Goal: Task Accomplishment & Management: Complete application form

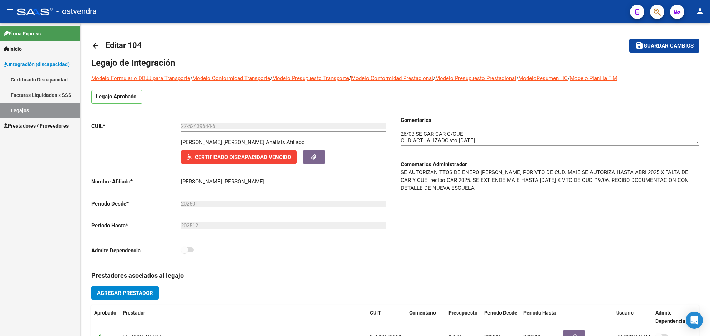
scroll to position [2, 0]
click at [56, 119] on link "Prestadores / Proveedores" at bounding box center [40, 125] width 80 height 15
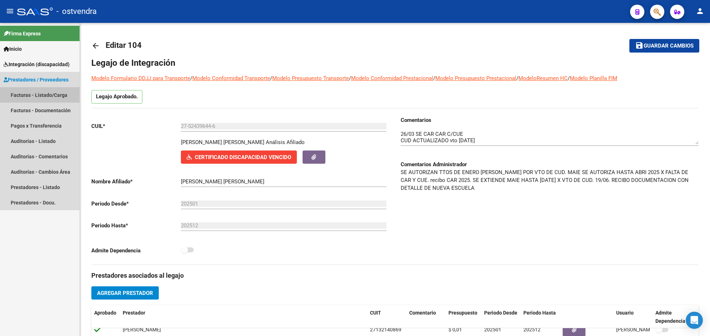
click at [66, 98] on link "Facturas - Listado/Carga" at bounding box center [40, 94] width 80 height 15
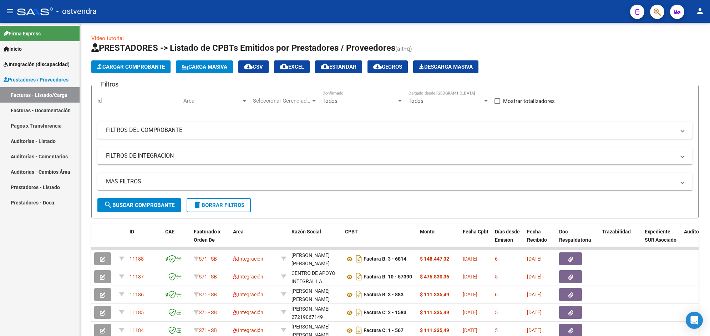
click at [710, 206] on html "menu - ostvendra person Firma Express Inicio Instructivos Contacto OS Integraci…" at bounding box center [355, 168] width 710 height 336
click at [710, 275] on html "menu - ostvendra person Firma Express Inicio Instructivos Contacto OS Integraci…" at bounding box center [355, 168] width 710 height 336
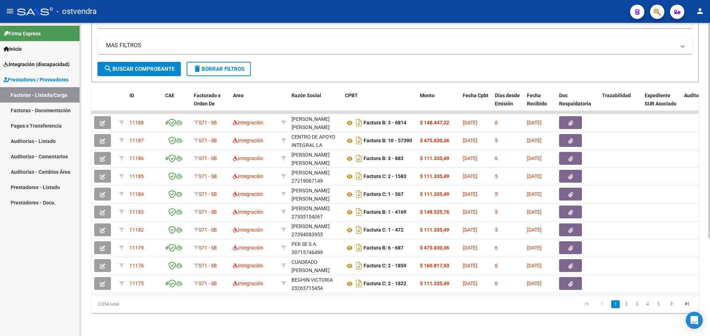
click at [710, 58] on html "menu - ostvendra person Firma Express Inicio Instructivos Contacto OS Integraci…" at bounding box center [355, 168] width 710 height 336
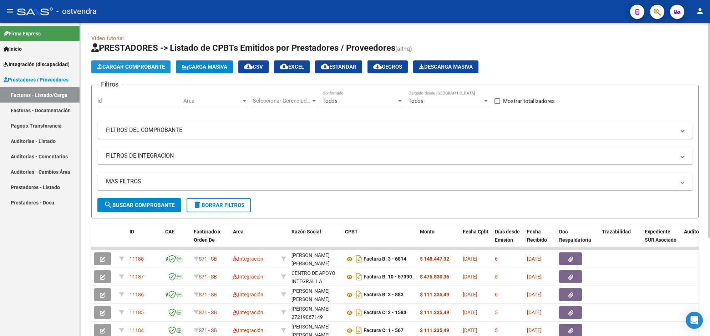
click at [140, 68] on span "Cargar Comprobante" at bounding box center [131, 67] width 68 height 6
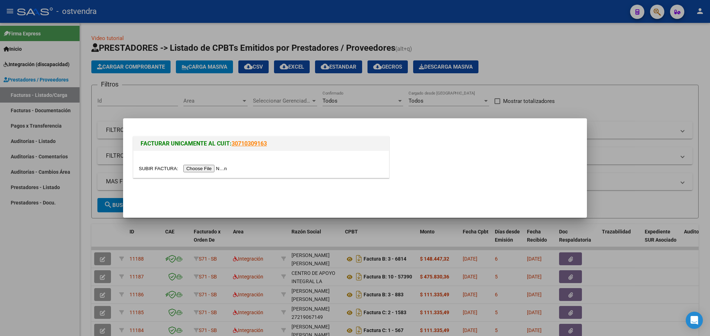
click at [195, 165] on input "file" at bounding box center [184, 168] width 90 height 7
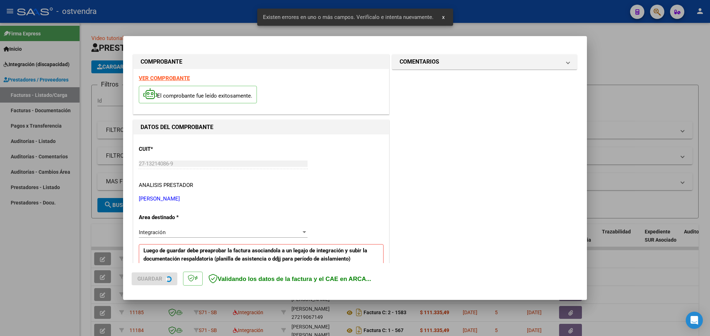
scroll to position [140, 0]
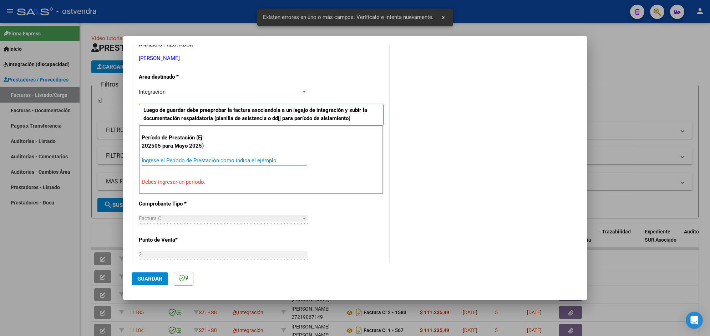
click at [257, 160] on input "Ingrese el Período de Prestación como indica el ejemplo" at bounding box center [224, 160] width 165 height 6
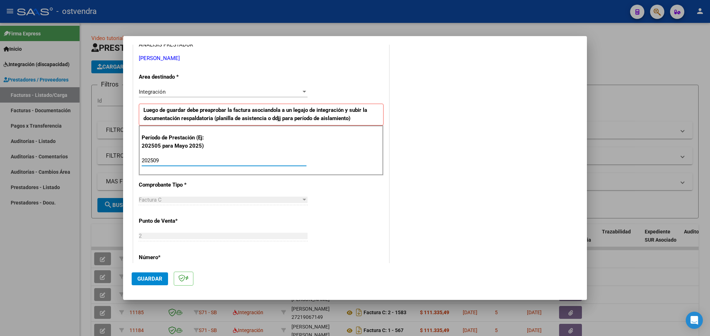
type input "202509"
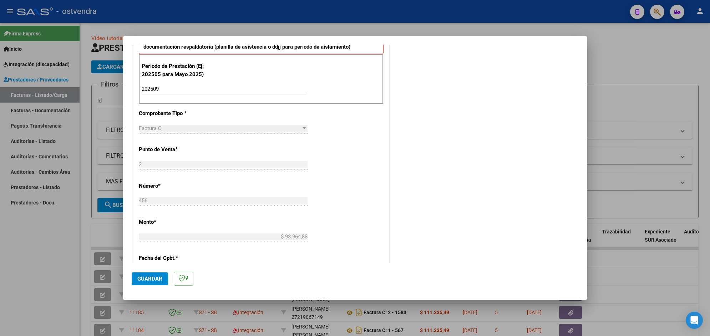
scroll to position [230, 0]
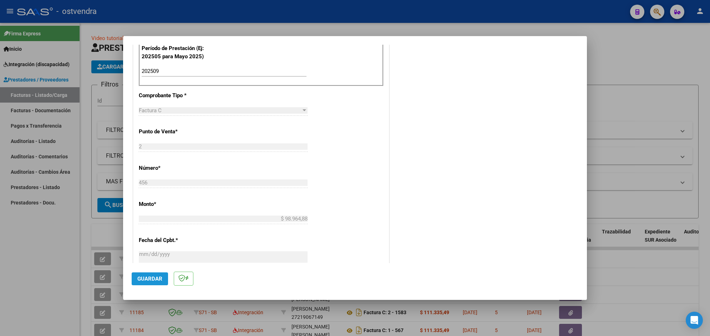
click at [163, 276] on button "Guardar" at bounding box center [150, 278] width 36 height 13
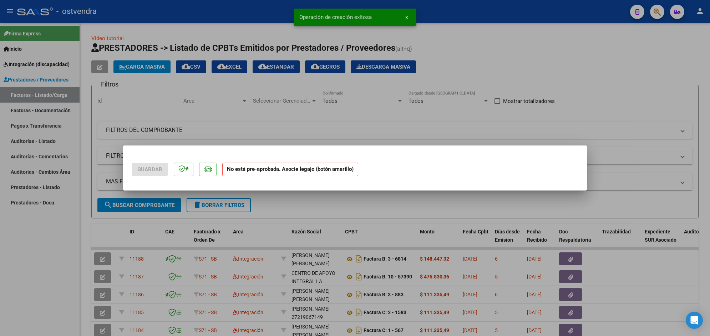
scroll to position [0, 0]
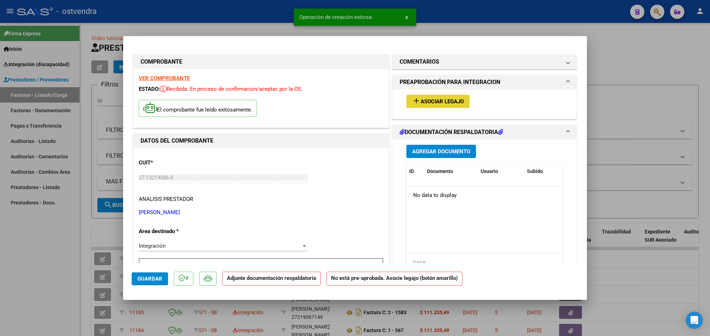
click at [455, 105] on button "add Asociar Legajo" at bounding box center [438, 101] width 63 height 13
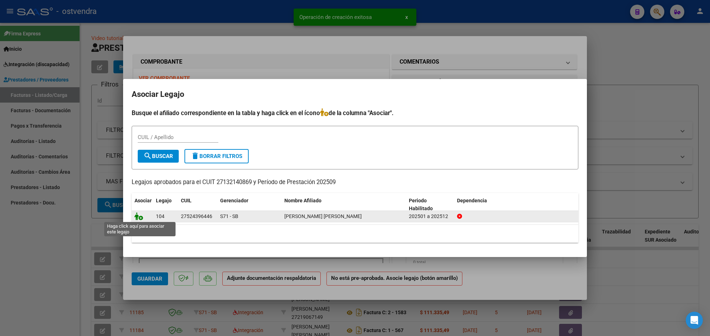
click at [140, 217] on icon at bounding box center [139, 216] width 9 height 8
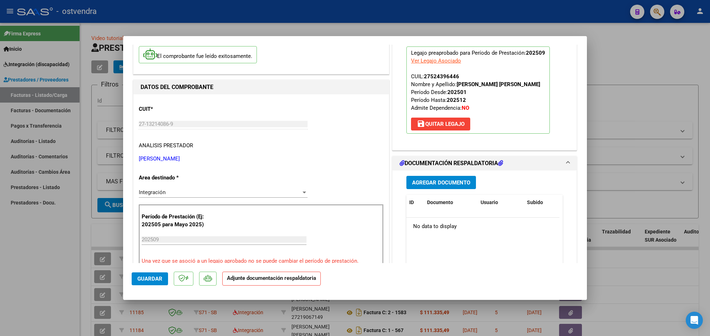
scroll to position [71, 0]
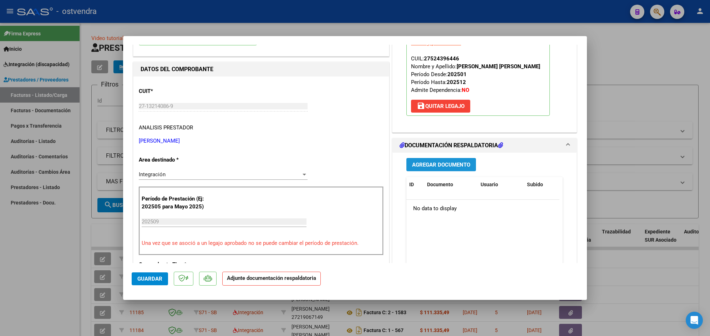
click at [464, 165] on span "Agregar Documento" at bounding box center [441, 164] width 58 height 6
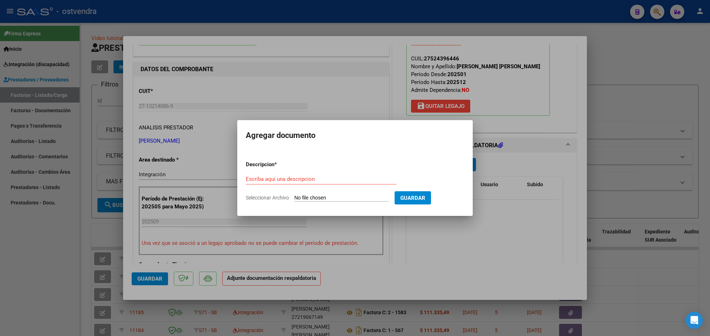
click at [340, 199] on input "Seleccionar Archivo" at bounding box center [342, 198] width 95 height 7
type input "C:\fakepath\ASISTENCIA C-2-456.pdf"
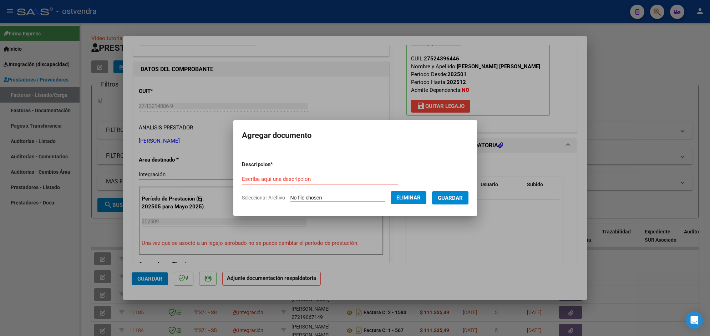
click at [332, 174] on div "Escriba aquí una descripcion" at bounding box center [320, 179] width 156 height 11
click at [331, 177] on input "Escriba aquí una descripcion" at bounding box center [320, 179] width 156 height 6
type input "PLANILLA DE ASISTENCIA"
click at [448, 193] on button "Guardar" at bounding box center [450, 197] width 36 height 13
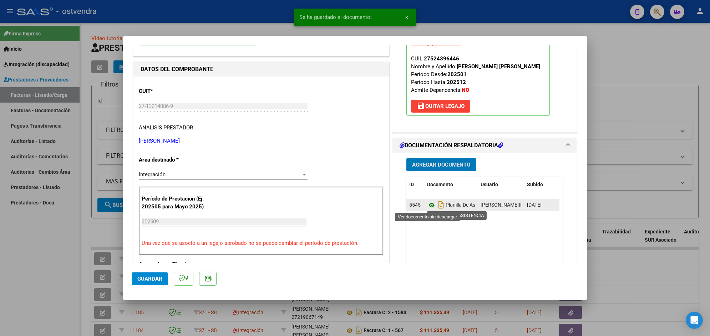
click at [431, 203] on icon at bounding box center [431, 205] width 9 height 9
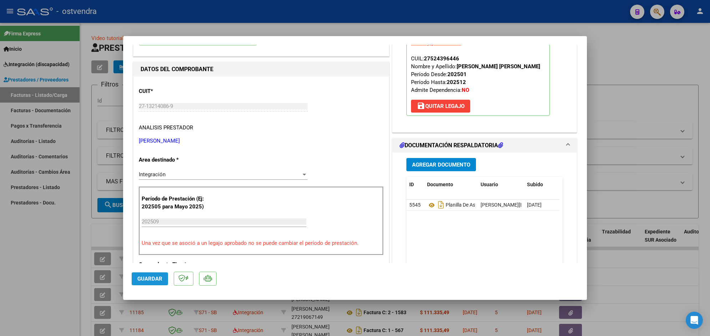
click at [155, 279] on span "Guardar" at bounding box center [149, 278] width 25 height 6
click at [373, 18] on div at bounding box center [355, 168] width 710 height 336
type input "$ 0,00"
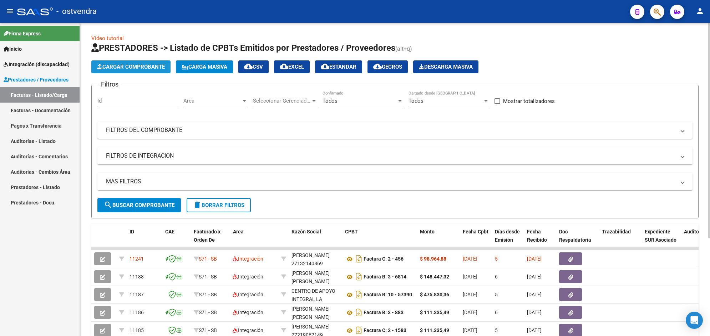
click at [161, 68] on span "Cargar Comprobante" at bounding box center [131, 67] width 68 height 6
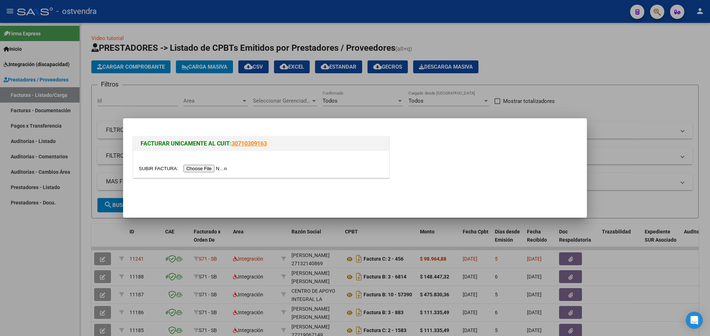
click at [206, 169] on input "file" at bounding box center [184, 168] width 90 height 7
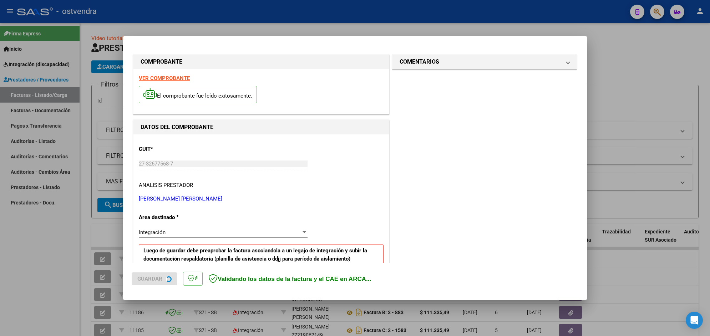
scroll to position [140, 0]
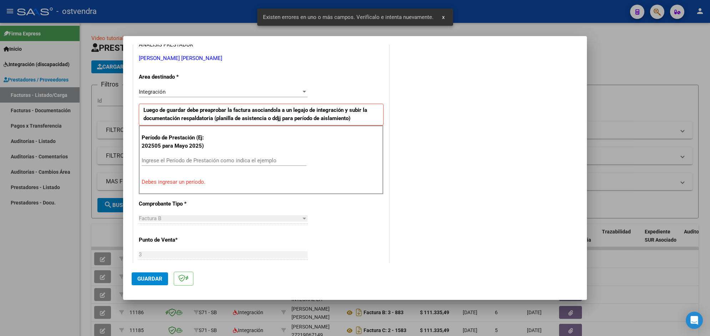
click at [267, 161] on input "Ingrese el Período de Prestación como indica el ejemplo" at bounding box center [224, 160] width 165 height 6
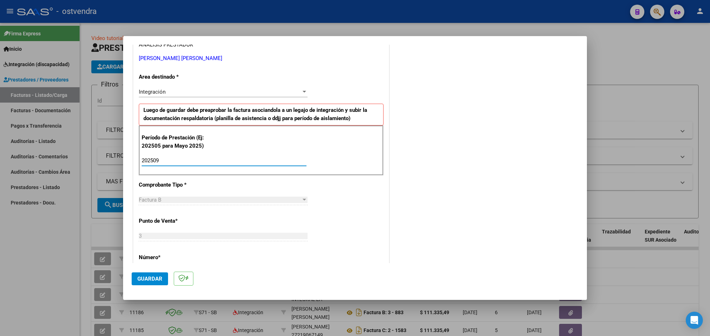
type input "202509"
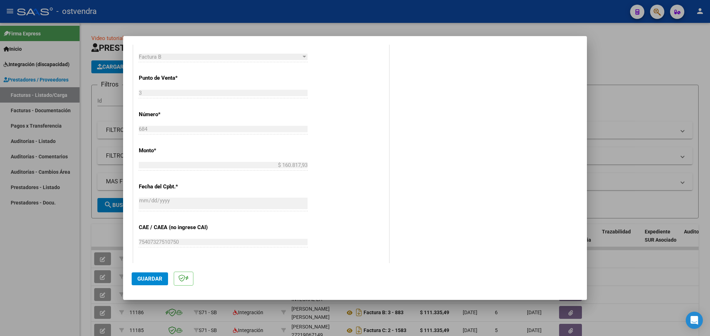
scroll to position [301, 0]
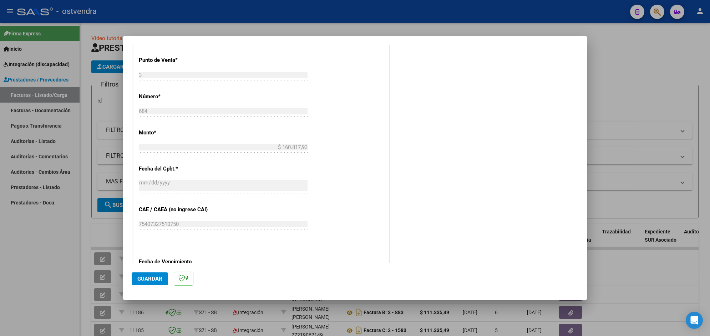
click at [159, 279] on span "Guardar" at bounding box center [149, 278] width 25 height 6
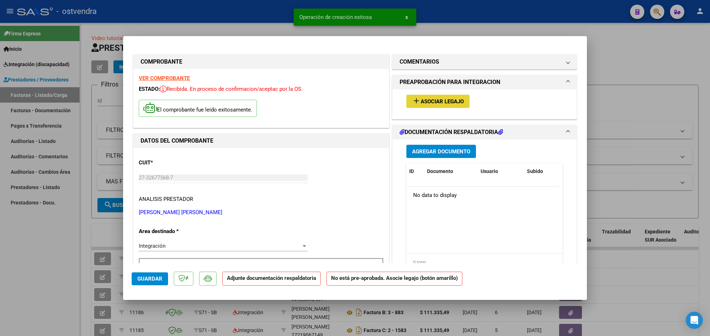
click at [416, 104] on mat-icon "add" at bounding box center [416, 100] width 9 height 9
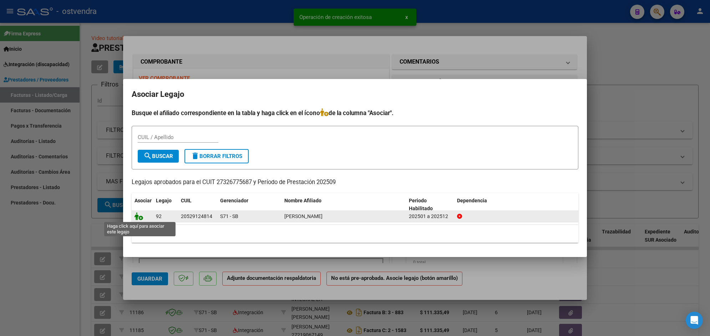
click at [139, 215] on icon at bounding box center [139, 216] width 9 height 8
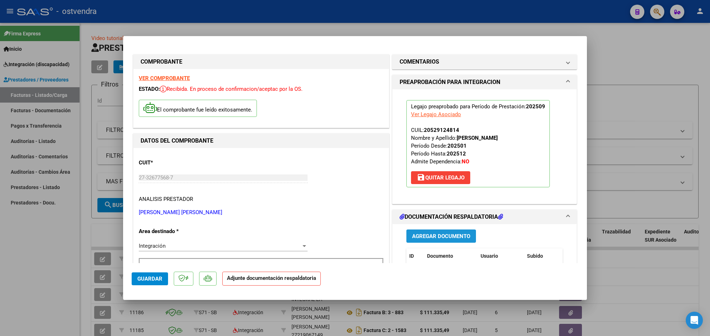
click at [457, 237] on span "Agregar Documento" at bounding box center [441, 236] width 58 height 6
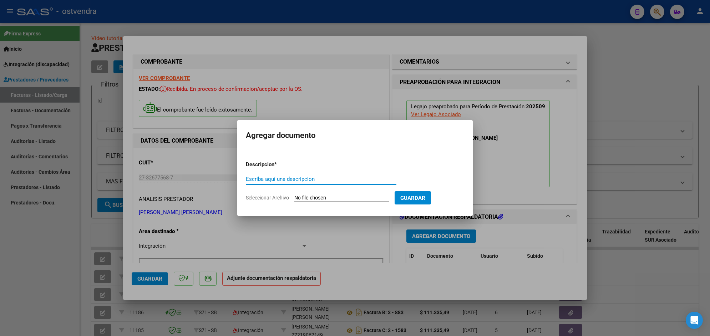
click at [372, 197] on input "Seleccionar Archivo" at bounding box center [342, 198] width 95 height 7
type input "C:\fakepath\ASISTENCIA B-3-684.pdf"
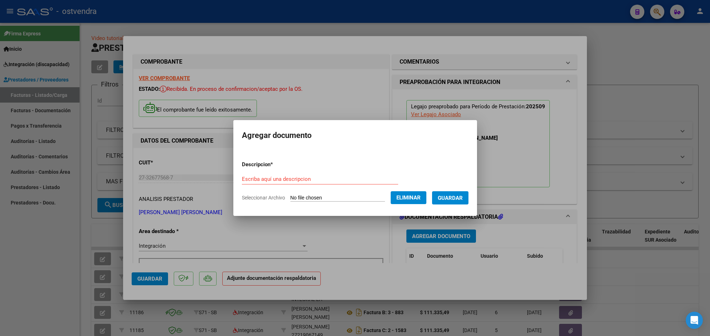
click at [345, 176] on input "Escriba aquí una descripcion" at bounding box center [320, 179] width 156 height 6
type input "PLANILLA DE ASISTENCIA"
click at [452, 195] on span "Guardar" at bounding box center [450, 198] width 25 height 6
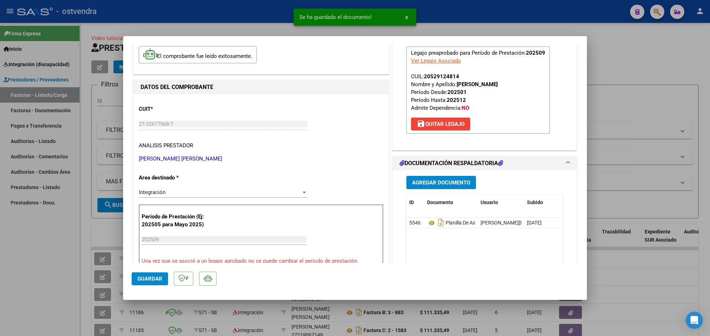
scroll to position [71, 0]
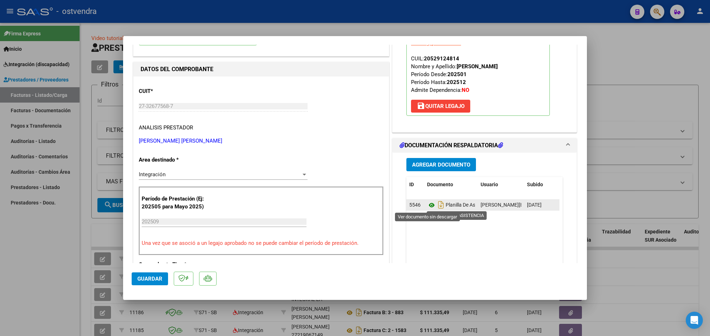
click at [429, 206] on icon at bounding box center [431, 205] width 9 height 9
click at [240, 20] on div at bounding box center [355, 168] width 710 height 336
type input "$ 0,00"
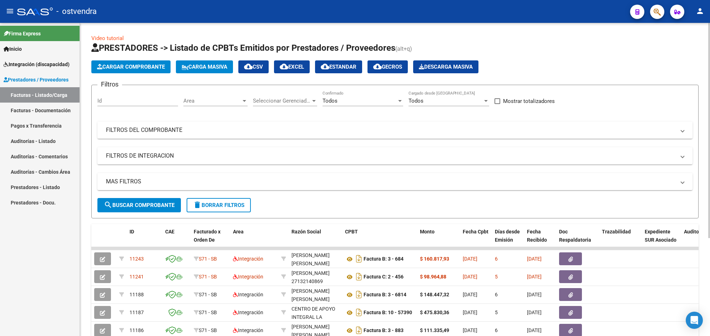
scroll to position [142, 0]
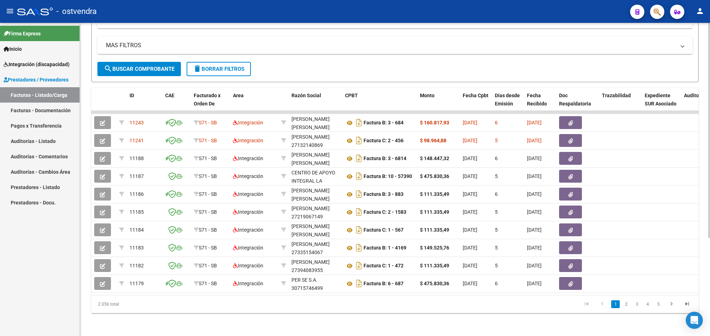
click at [710, 251] on html "menu - ostvendra person Firma Express Inicio Instructivos Contacto OS Integraci…" at bounding box center [355, 168] width 710 height 336
click at [692, 294] on div "ID CAE Facturado x Orden De Area Razón Social CPBT Monto Fecha Cpbt Días desde …" at bounding box center [395, 200] width 608 height 225
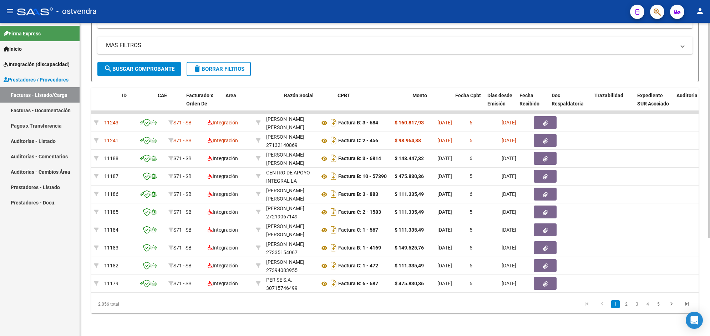
scroll to position [0, 0]
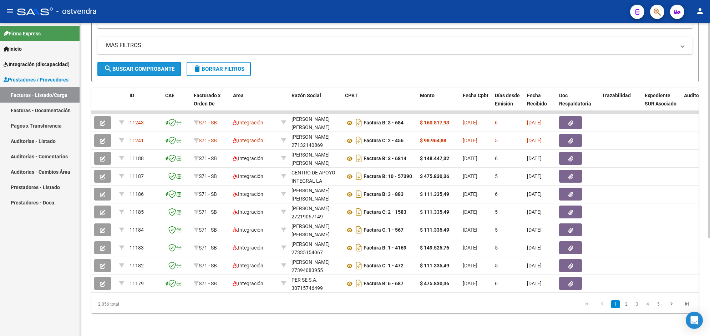
click at [167, 62] on button "search Buscar Comprobante" at bounding box center [139, 69] width 84 height 14
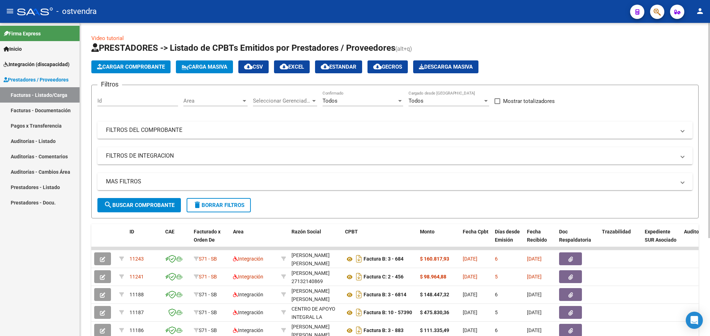
click at [710, 83] on div at bounding box center [710, 179] width 2 height 313
click at [157, 69] on span "Cargar Comprobante" at bounding box center [131, 67] width 68 height 6
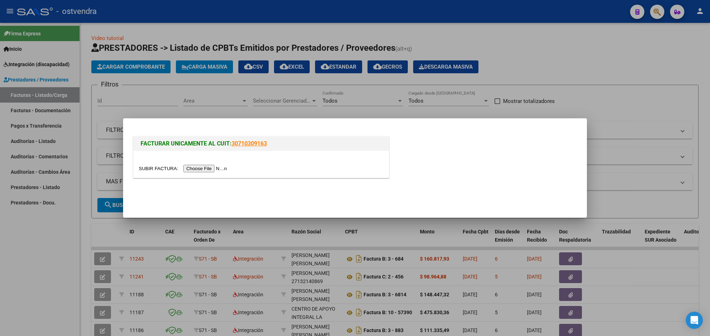
click at [213, 167] on input "file" at bounding box center [184, 168] width 90 height 7
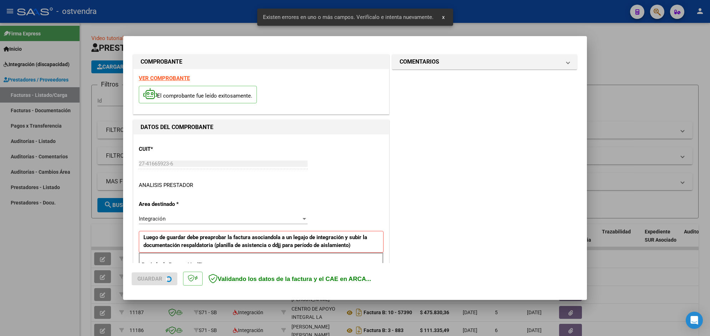
scroll to position [127, 0]
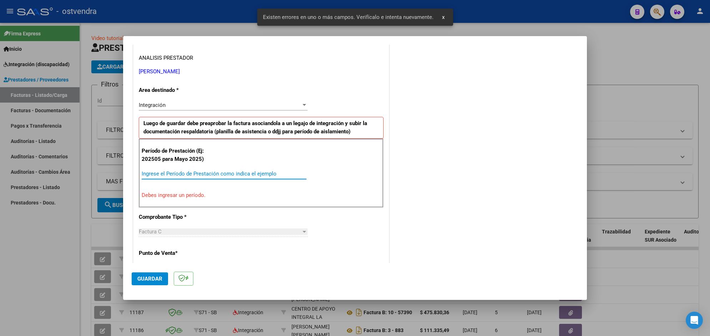
click at [246, 177] on input "Ingrese el Período de Prestación como indica el ejemplo" at bounding box center [224, 173] width 165 height 6
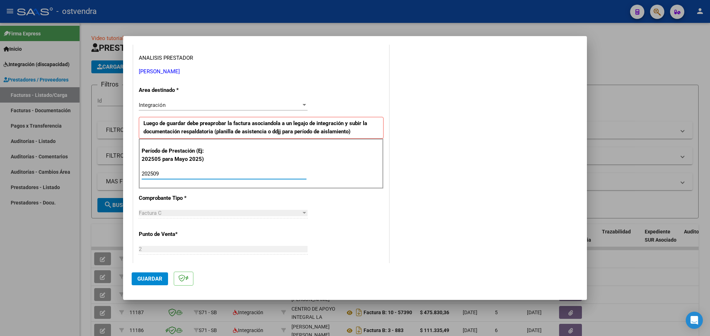
type input "202509"
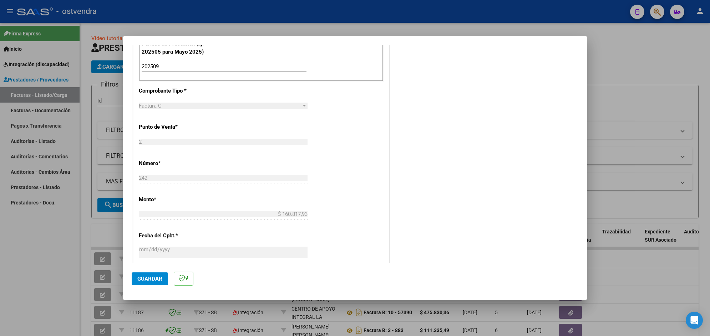
scroll to position [252, 0]
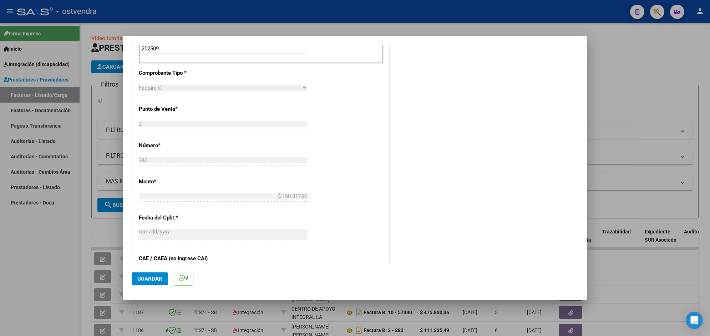
click at [153, 273] on button "Guardar" at bounding box center [150, 278] width 36 height 13
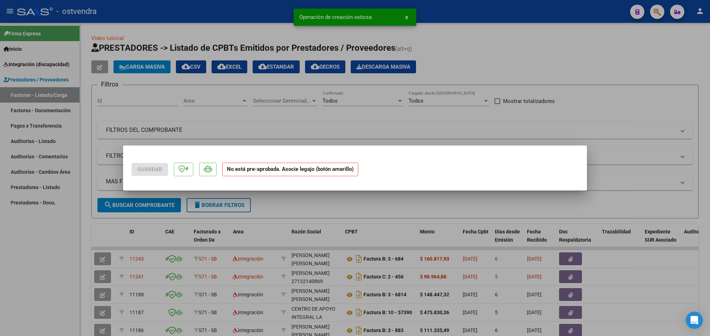
scroll to position [0, 0]
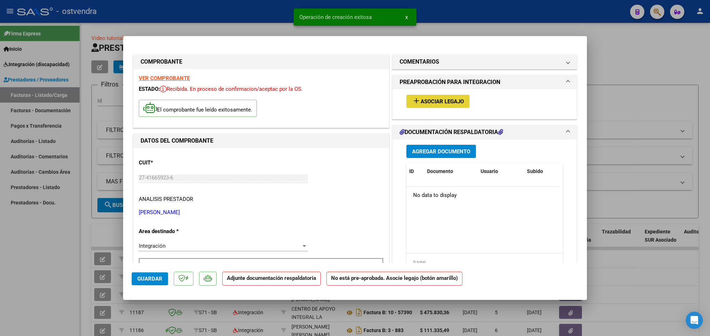
click at [431, 106] on button "add Asociar Legajo" at bounding box center [438, 101] width 63 height 13
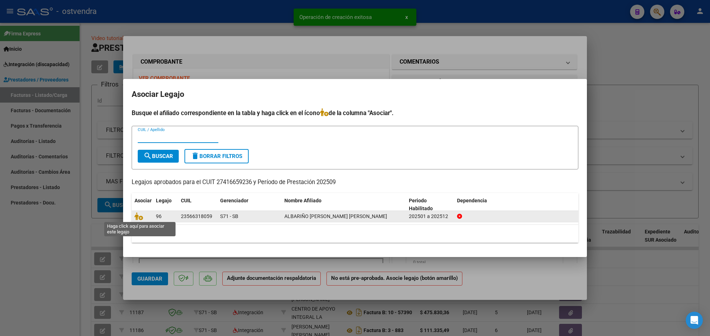
click at [143, 216] on span at bounding box center [140, 216] width 11 height 6
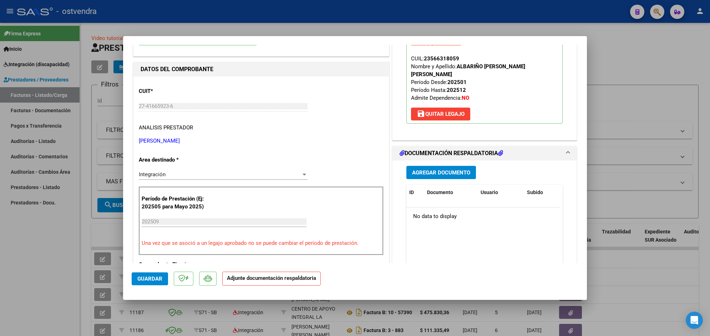
scroll to position [89, 0]
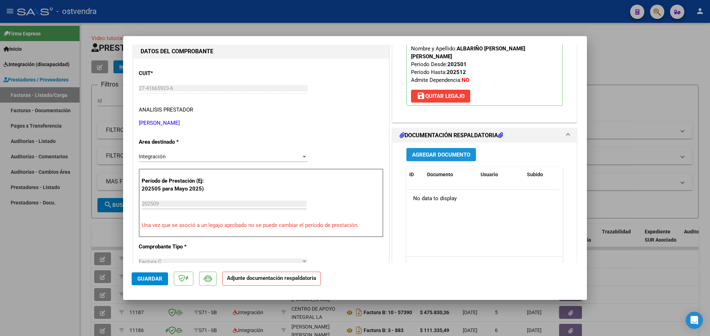
click at [457, 151] on span "Agregar Documento" at bounding box center [441, 154] width 58 height 6
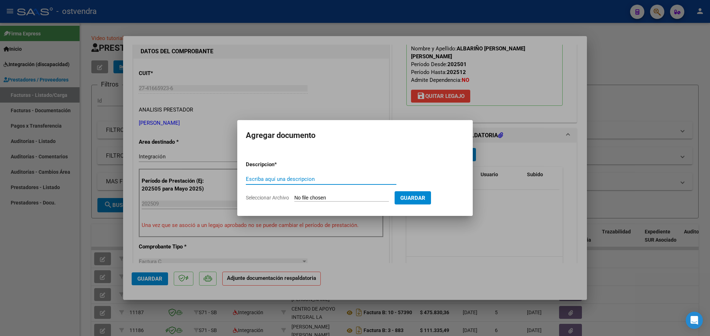
click at [320, 198] on input "Seleccionar Archivo" at bounding box center [342, 198] width 95 height 7
type input "C:\fakepath\ASISTENCIA C-2-242.pdf"
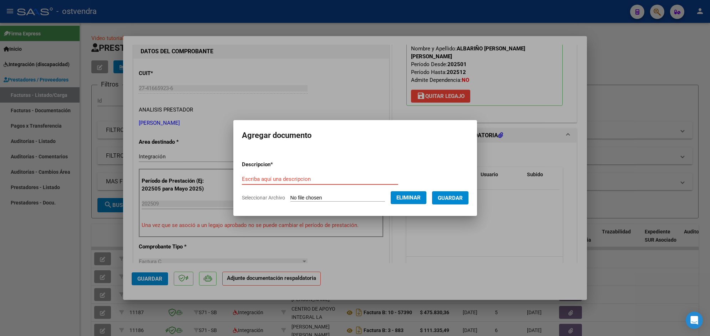
click at [316, 176] on input "Escriba aquí una descripcion" at bounding box center [320, 179] width 156 height 6
type input "PLANILLA DE ASISTENCIA"
click at [453, 197] on span "Guardar" at bounding box center [450, 198] width 25 height 6
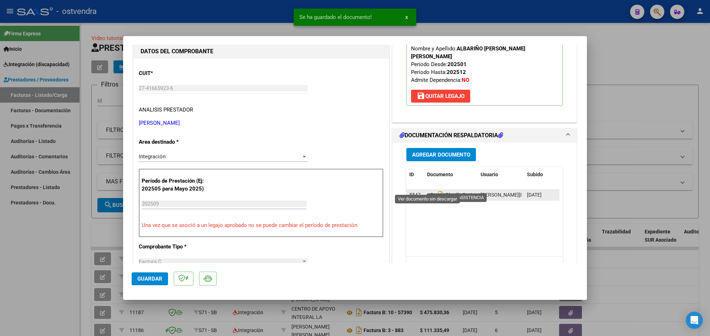
click at [429, 191] on icon at bounding box center [431, 195] width 9 height 9
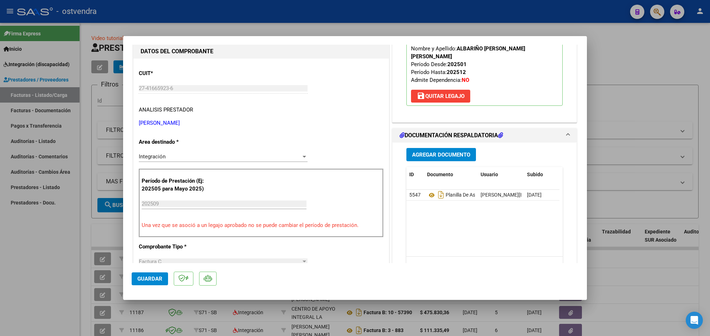
click at [138, 277] on span "Guardar" at bounding box center [149, 278] width 25 height 6
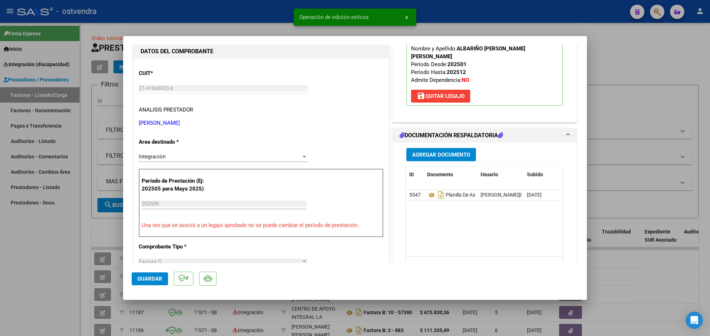
click at [183, 22] on div at bounding box center [355, 168] width 710 height 336
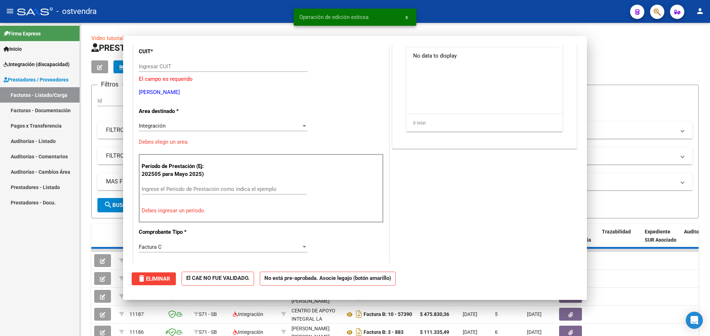
scroll to position [0, 0]
